Goal: Task Accomplishment & Management: Use online tool/utility

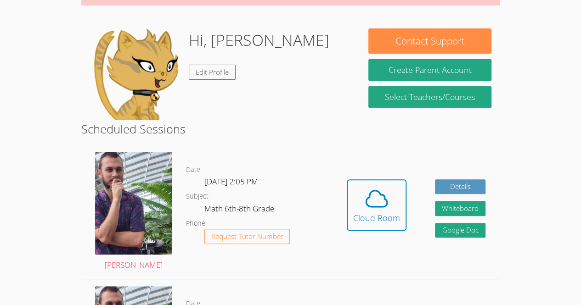
scroll to position [125, 0]
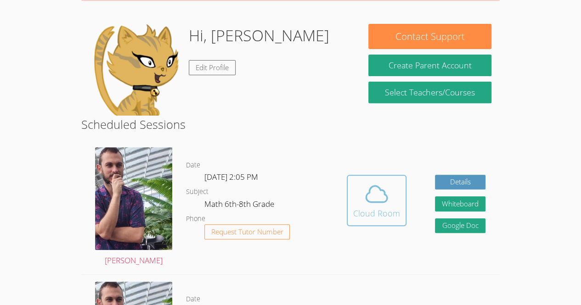
click at [359, 217] on div "Cloud Room" at bounding box center [376, 213] width 47 height 13
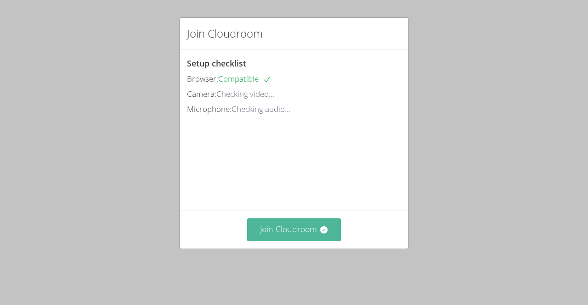
click at [287, 241] on button "Join Cloudroom" at bounding box center [294, 230] width 94 height 23
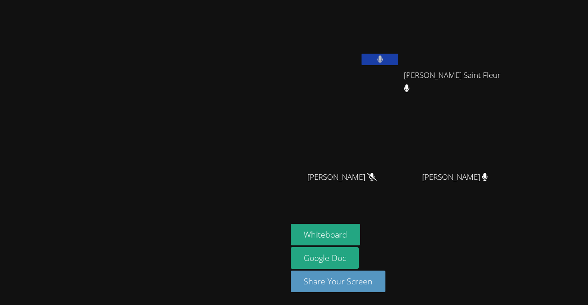
click at [383, 56] on icon at bounding box center [380, 60] width 6 height 8
click at [360, 236] on button "Whiteboard" at bounding box center [325, 235] width 69 height 22
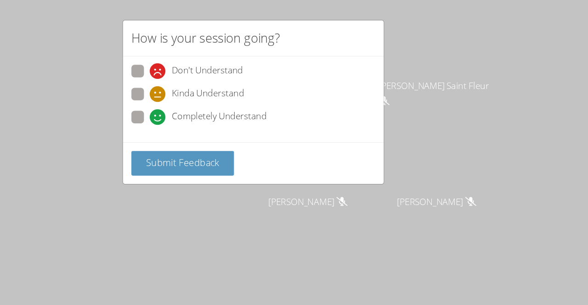
click at [203, 110] on span at bounding box center [203, 110] width 0 height 0
click at [203, 101] on input "Completely Understand" at bounding box center [207, 101] width 8 height 8
radio input "true"
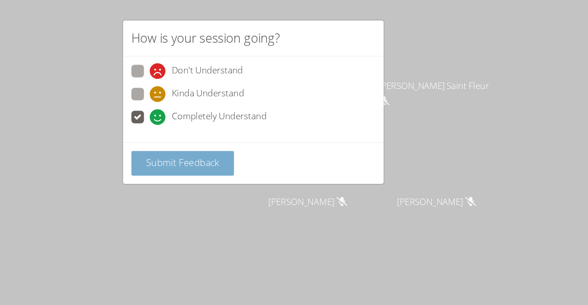
click at [217, 137] on span "Submit Feedback" at bounding box center [232, 142] width 64 height 11
